Goal: Use online tool/utility: Utilize a website feature to perform a specific function

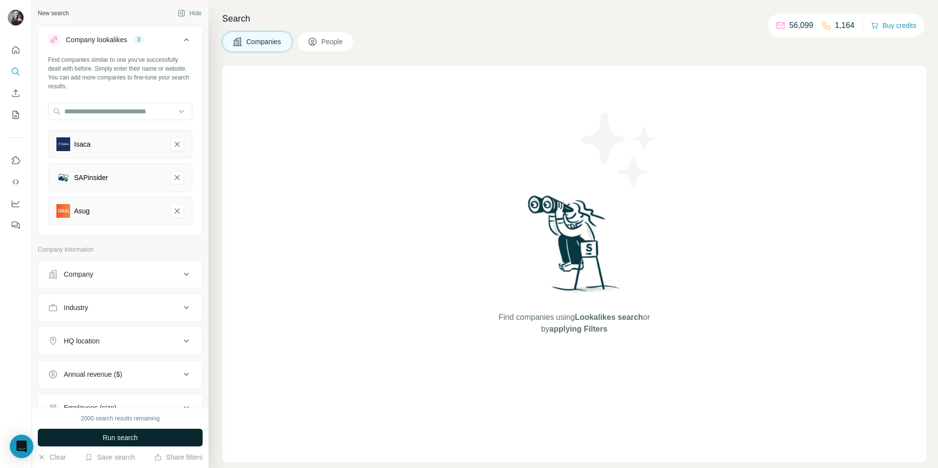
click at [146, 436] on button "Run search" at bounding box center [120, 438] width 165 height 18
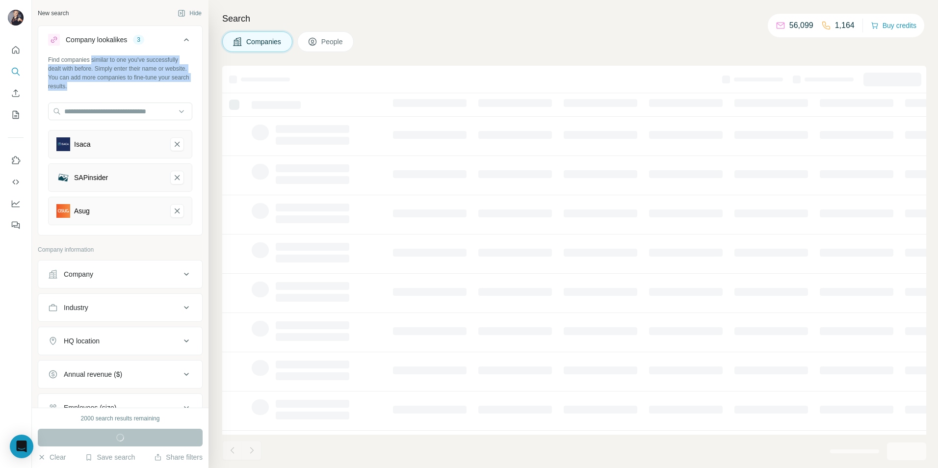
drag, startPoint x: 165, startPoint y: 88, endPoint x: 95, endPoint y: 60, distance: 76.0
click at [95, 60] on div "Find companies similar to one you've successfully dealt with before. Simply ent…" at bounding box center [120, 72] width 144 height 35
drag, startPoint x: 95, startPoint y: 60, endPoint x: 121, endPoint y: 78, distance: 31.4
click at [121, 78] on div "Find companies similar to one you've successfully dealt with before. Simply ent…" at bounding box center [120, 72] width 144 height 35
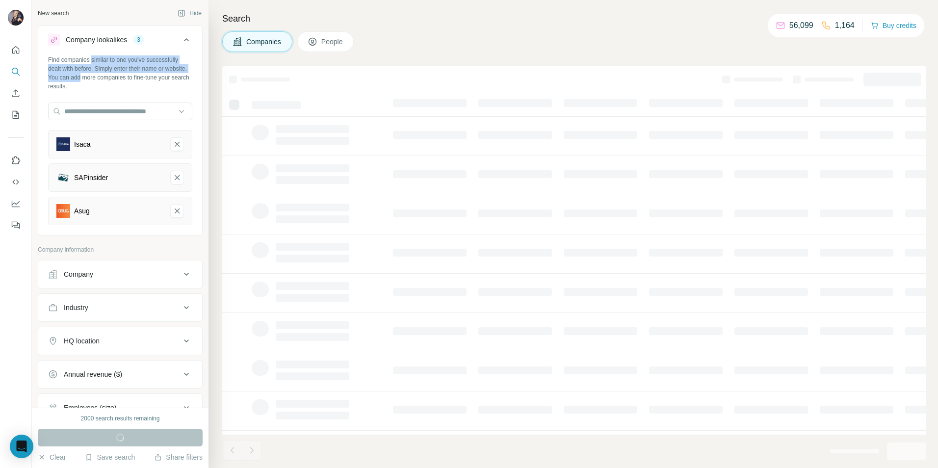
click at [121, 78] on div "Find companies similar to one you've successfully dealt with before. Simply ent…" at bounding box center [120, 72] width 144 height 35
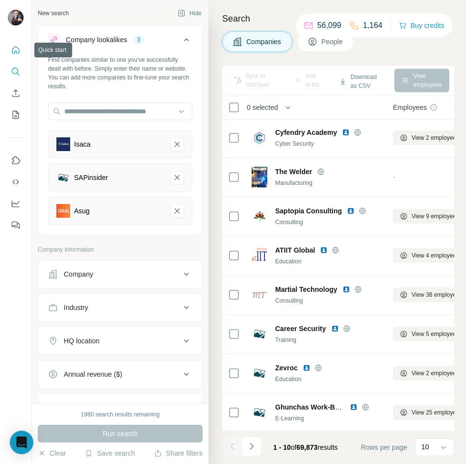
click at [12, 50] on icon "Quick start" at bounding box center [15, 49] width 7 height 7
